Goal: Entertainment & Leisure: Consume media (video, audio)

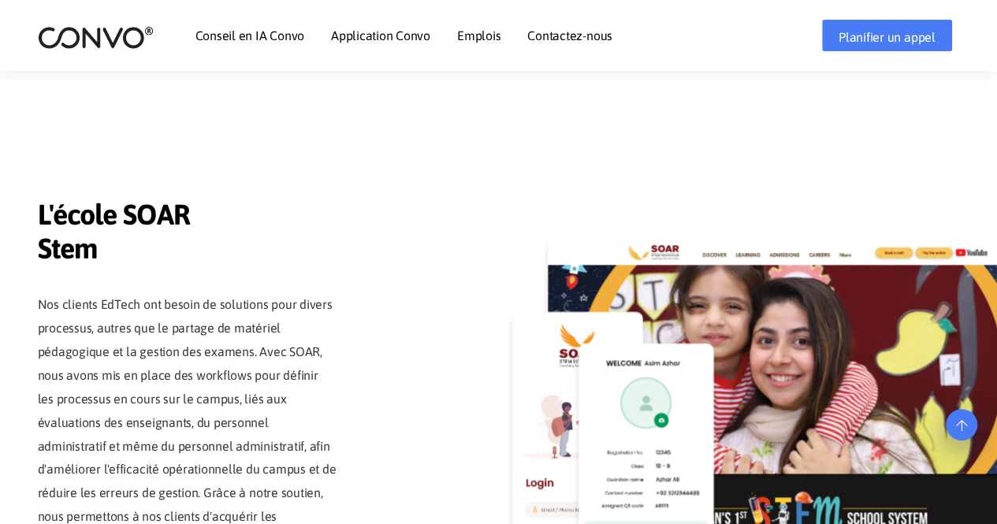
scroll to position [4628, 0]
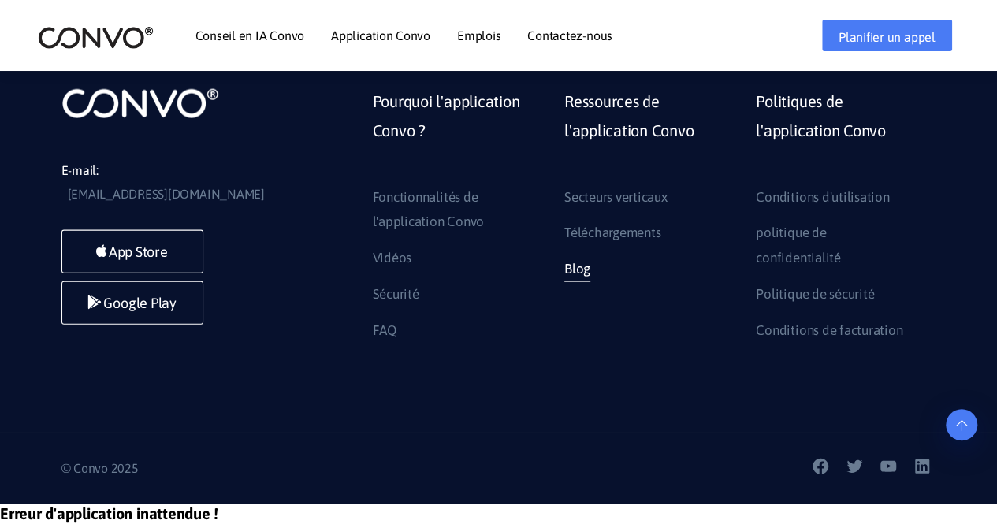
click at [575, 261] on font "Blog" at bounding box center [577, 269] width 26 height 16
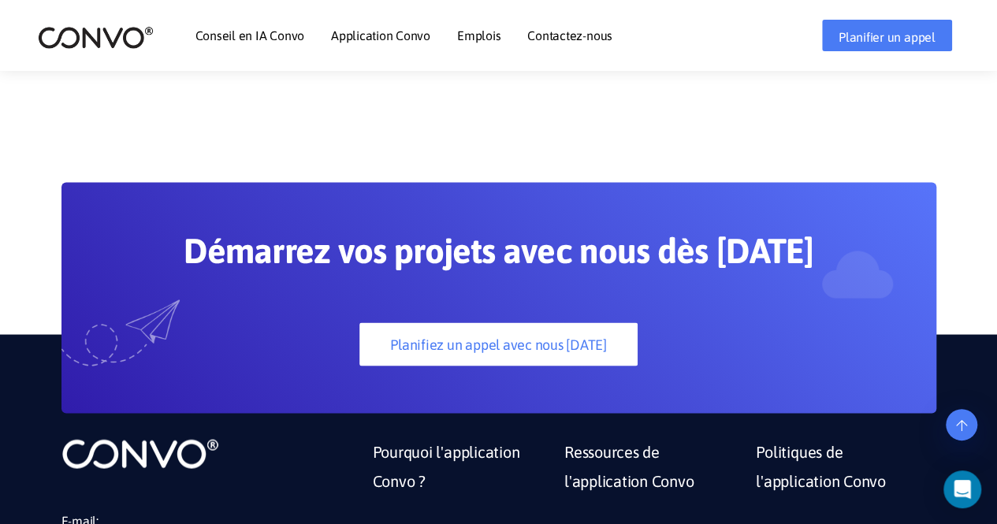
scroll to position [4517, 0]
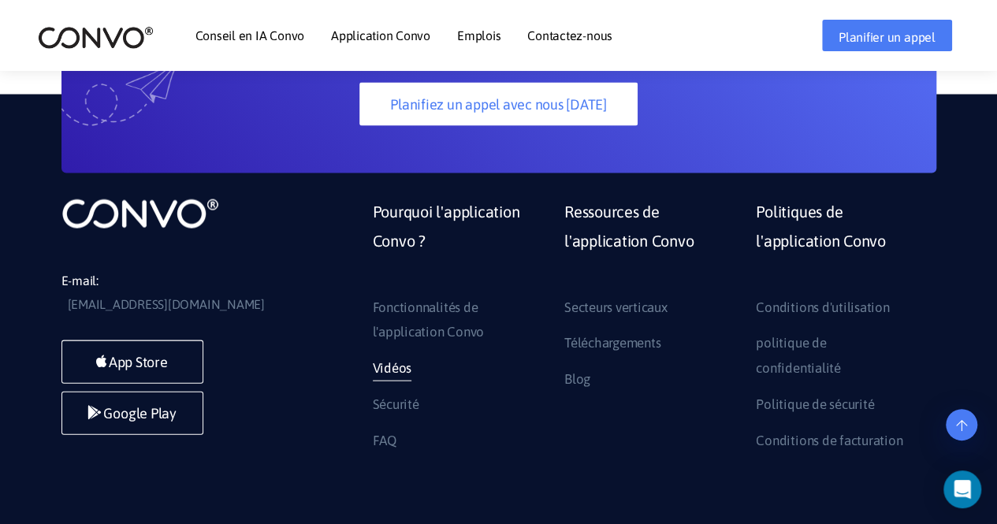
click at [401, 360] on font "Vidéos" at bounding box center [392, 368] width 39 height 16
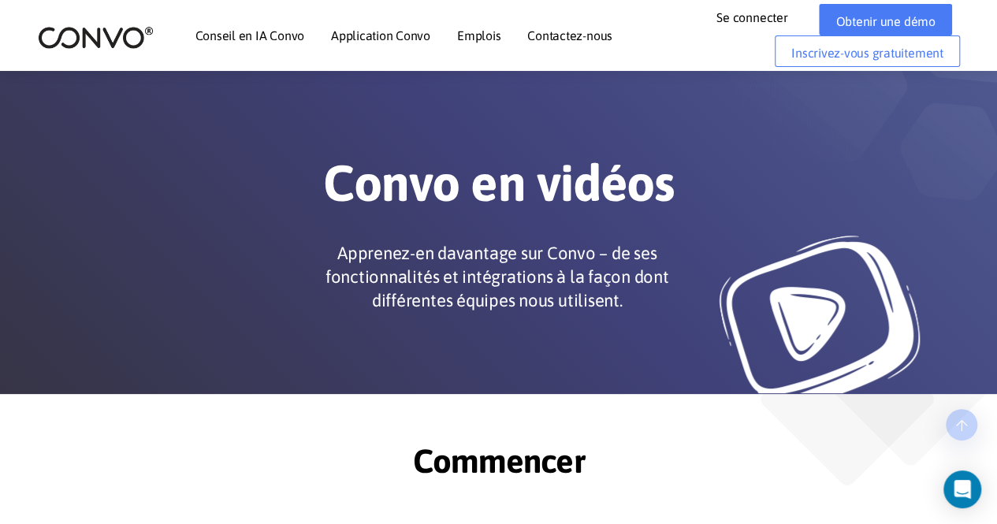
scroll to position [359, 0]
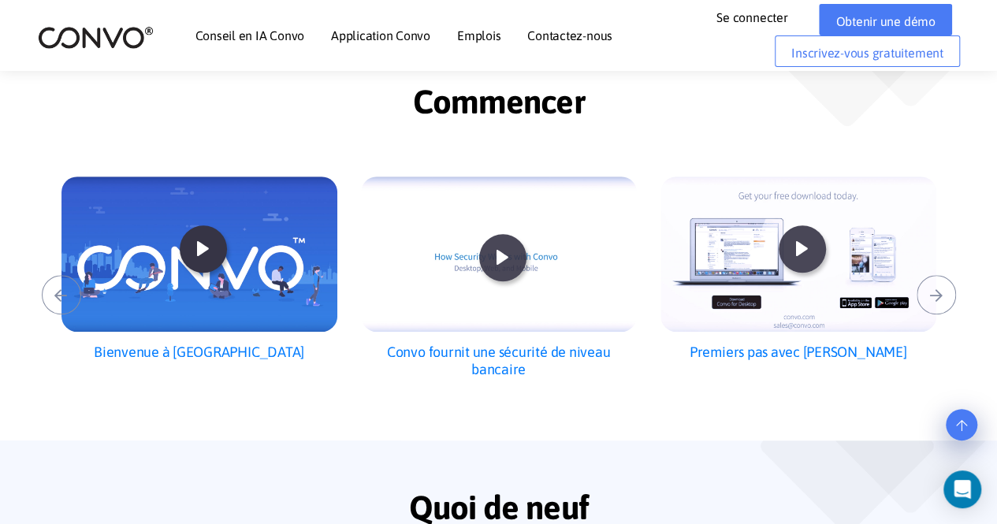
click at [201, 248] on icon at bounding box center [203, 249] width 42 height 42
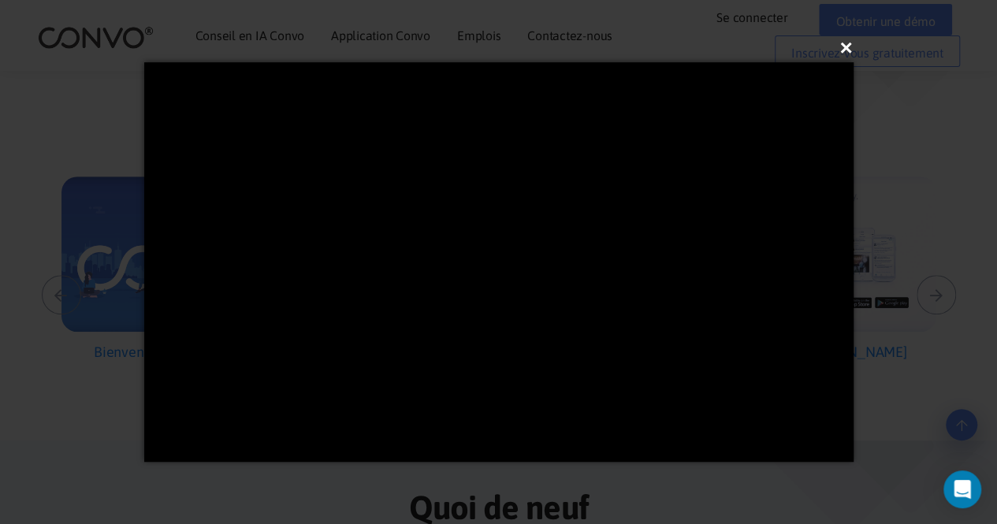
click at [846, 45] on font "×" at bounding box center [845, 47] width 13 height 24
click at [843, 43] on font "×" at bounding box center [845, 47] width 13 height 24
click at [847, 46] on font "×" at bounding box center [845, 47] width 13 height 24
click at [847, 42] on font "×" at bounding box center [845, 47] width 13 height 24
click at [943, 372] on div "×" at bounding box center [498, 262] width 997 height 524
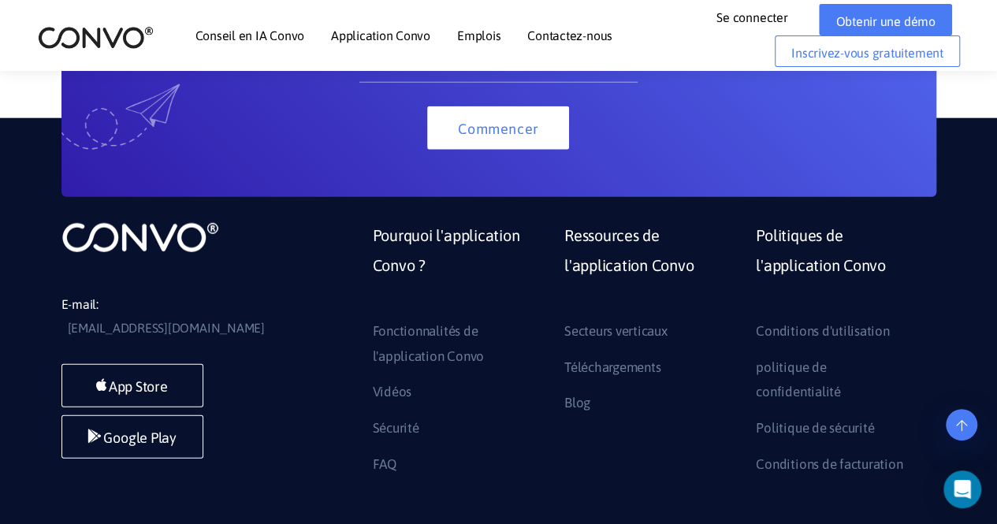
scroll to position [2054, 0]
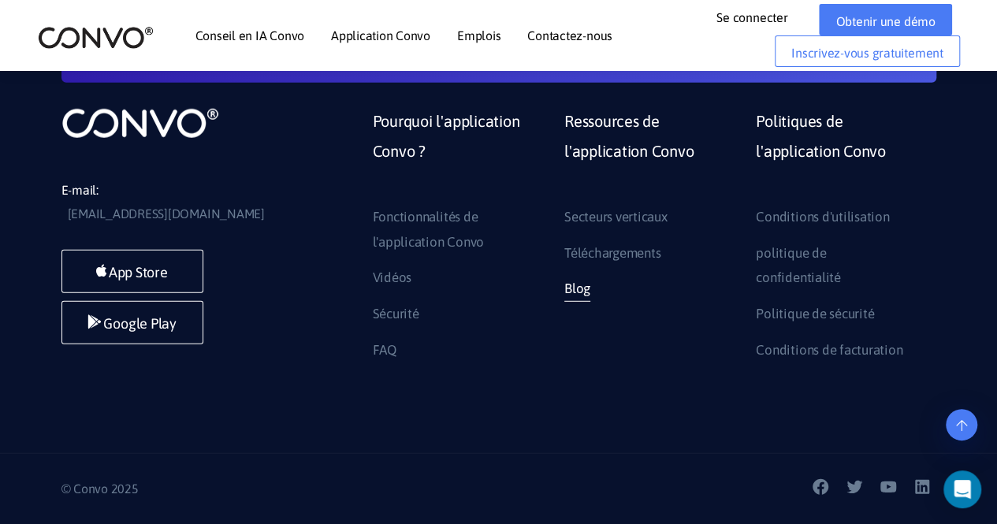
click at [582, 289] on font "Blog" at bounding box center [577, 289] width 26 height 16
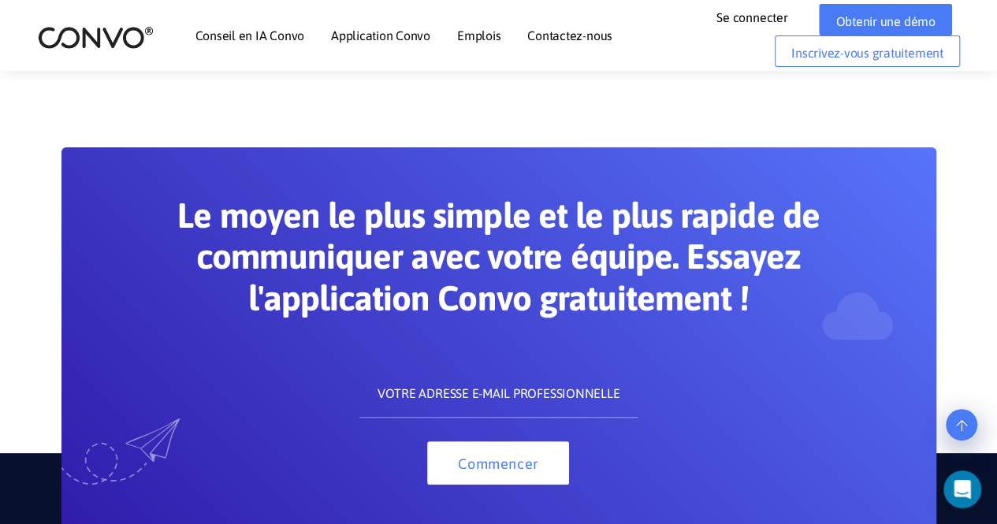
drag, startPoint x: 1008, startPoint y: 43, endPoint x: 1006, endPoint y: 422, distance: 378.3
